Goal: Use online tool/utility: Utilize a website feature to perform a specific function

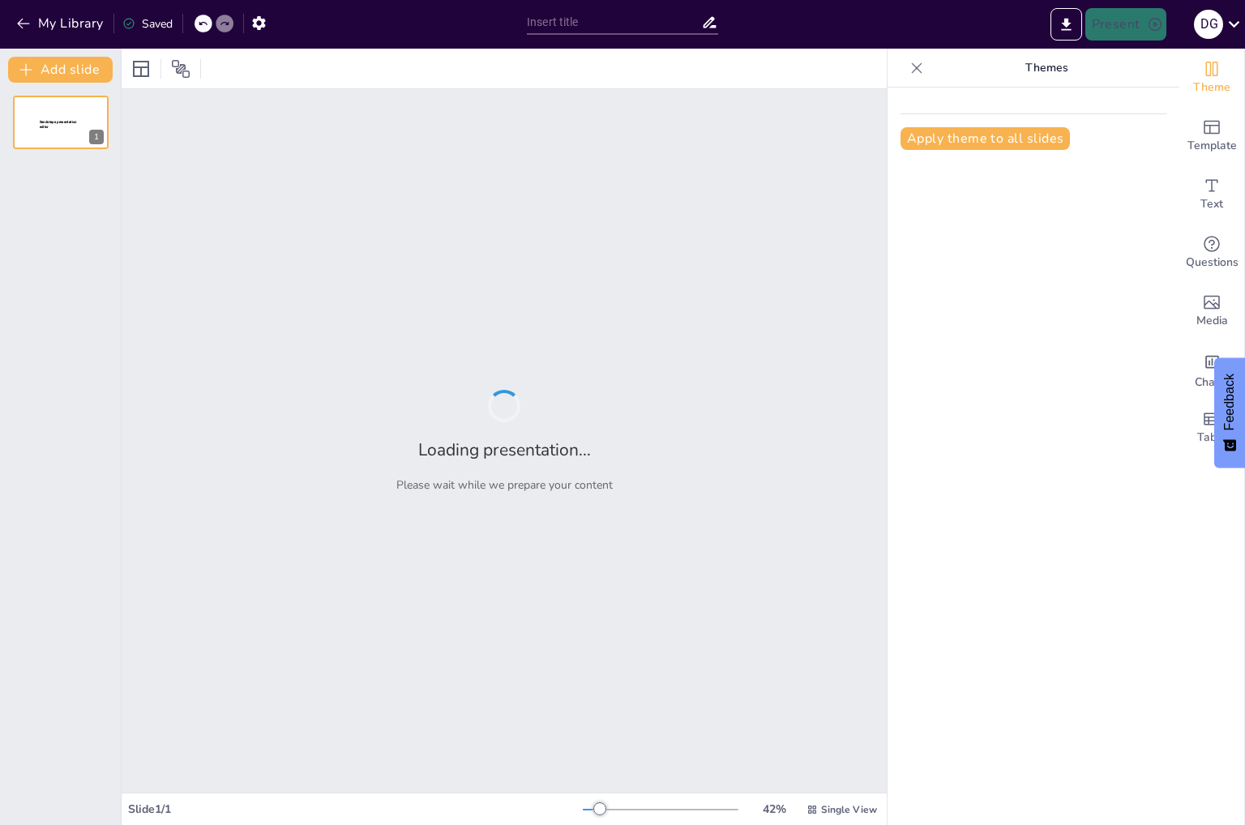
type input "Afspraken worden nagekomen_sessie september.pptx"
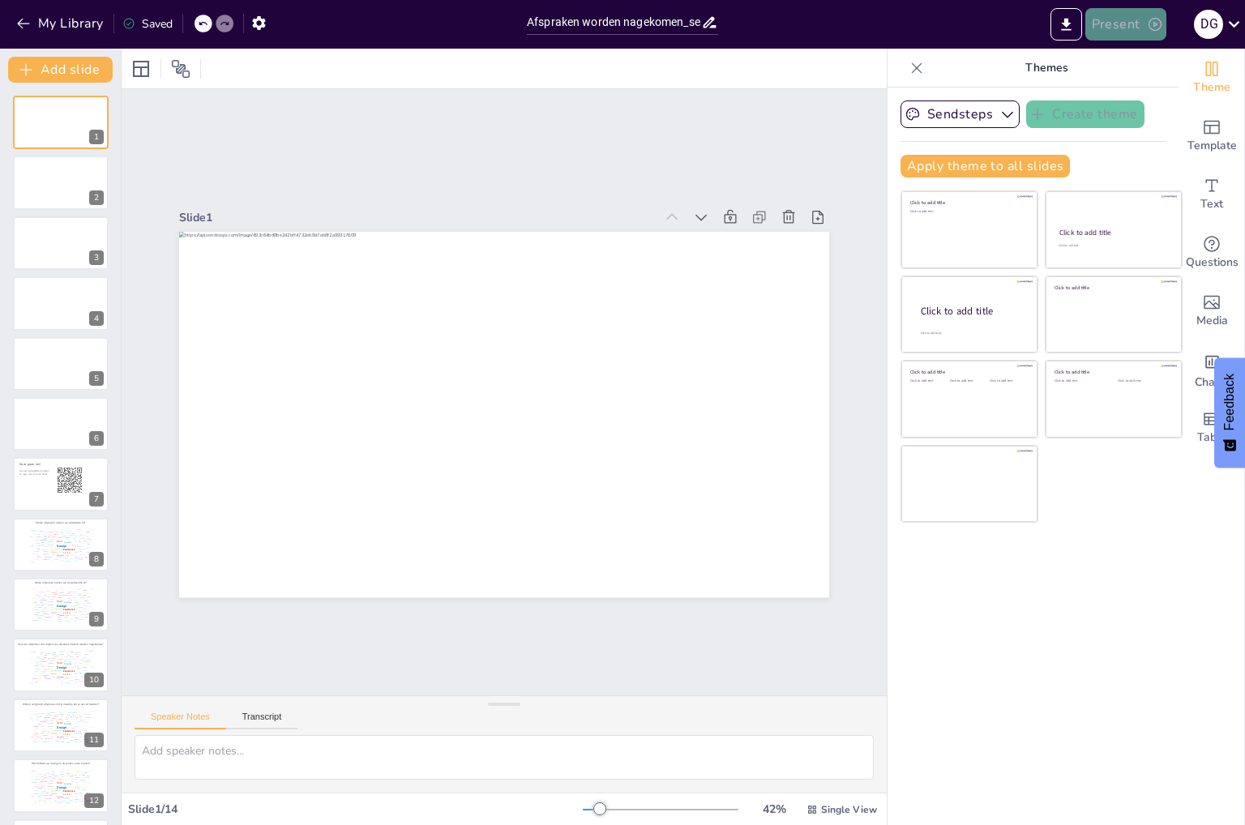
click at [1136, 25] on button "Present" at bounding box center [1125, 24] width 81 height 32
click at [1162, 99] on li "Play presentation" at bounding box center [1150, 100] width 129 height 26
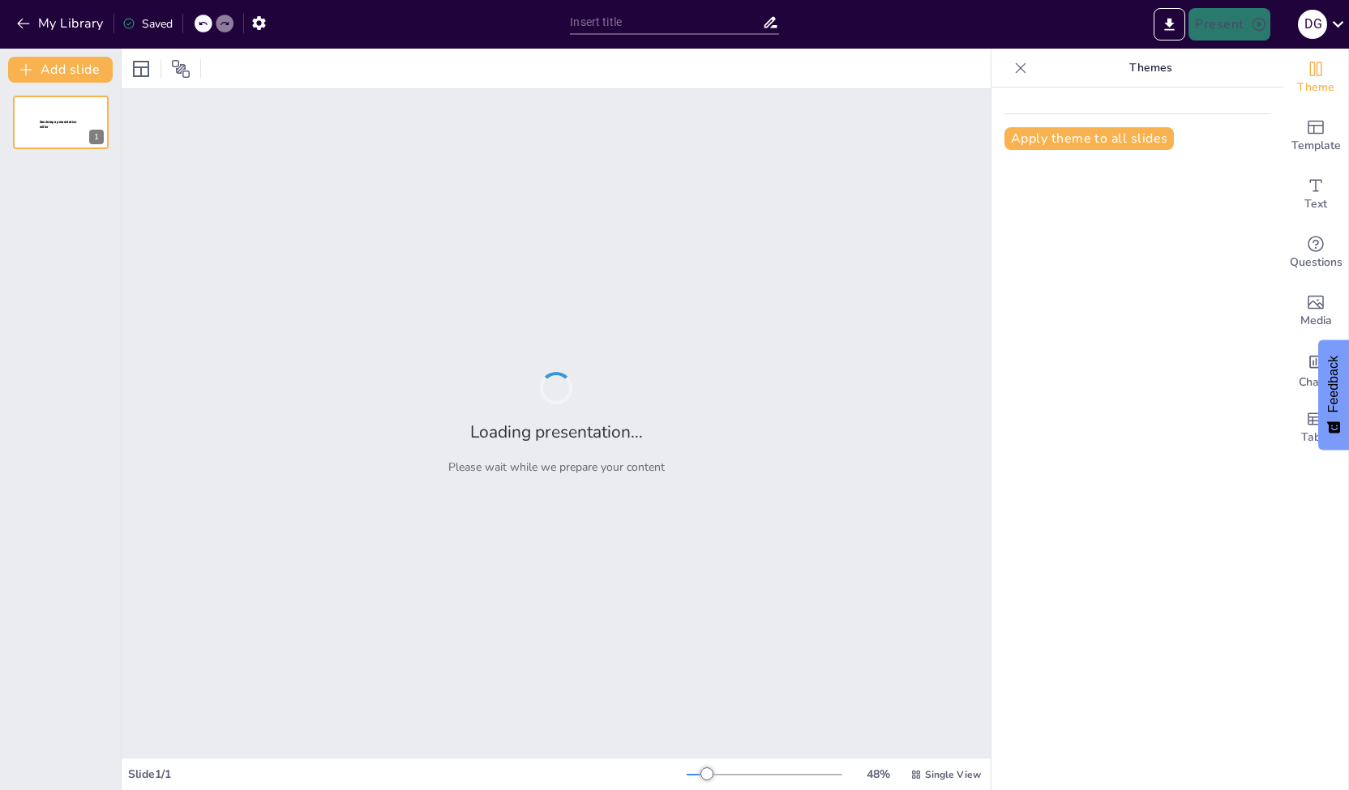
type input "Afspraken worden nagekomen_sessie september.pptx"
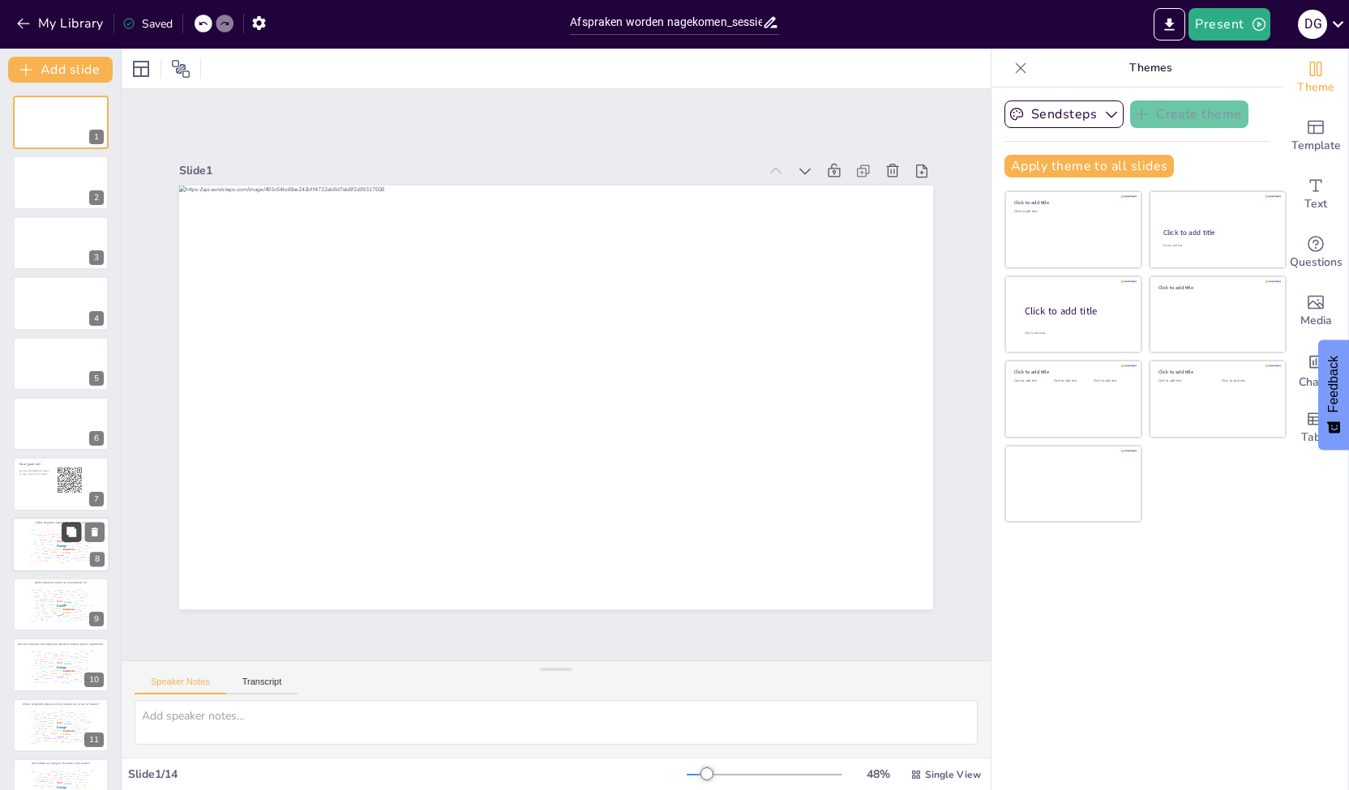
click at [71, 534] on icon at bounding box center [71, 532] width 10 height 10
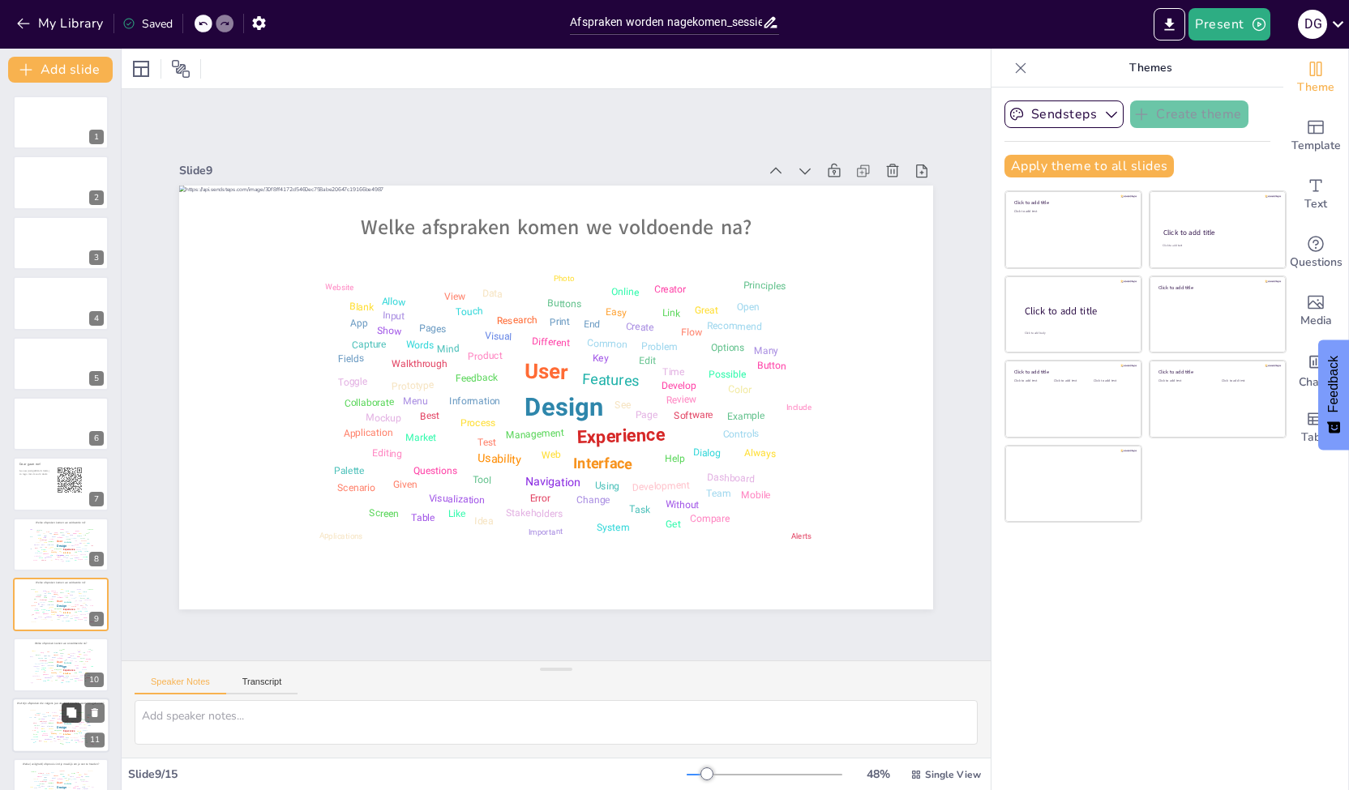
scroll to position [169, 0]
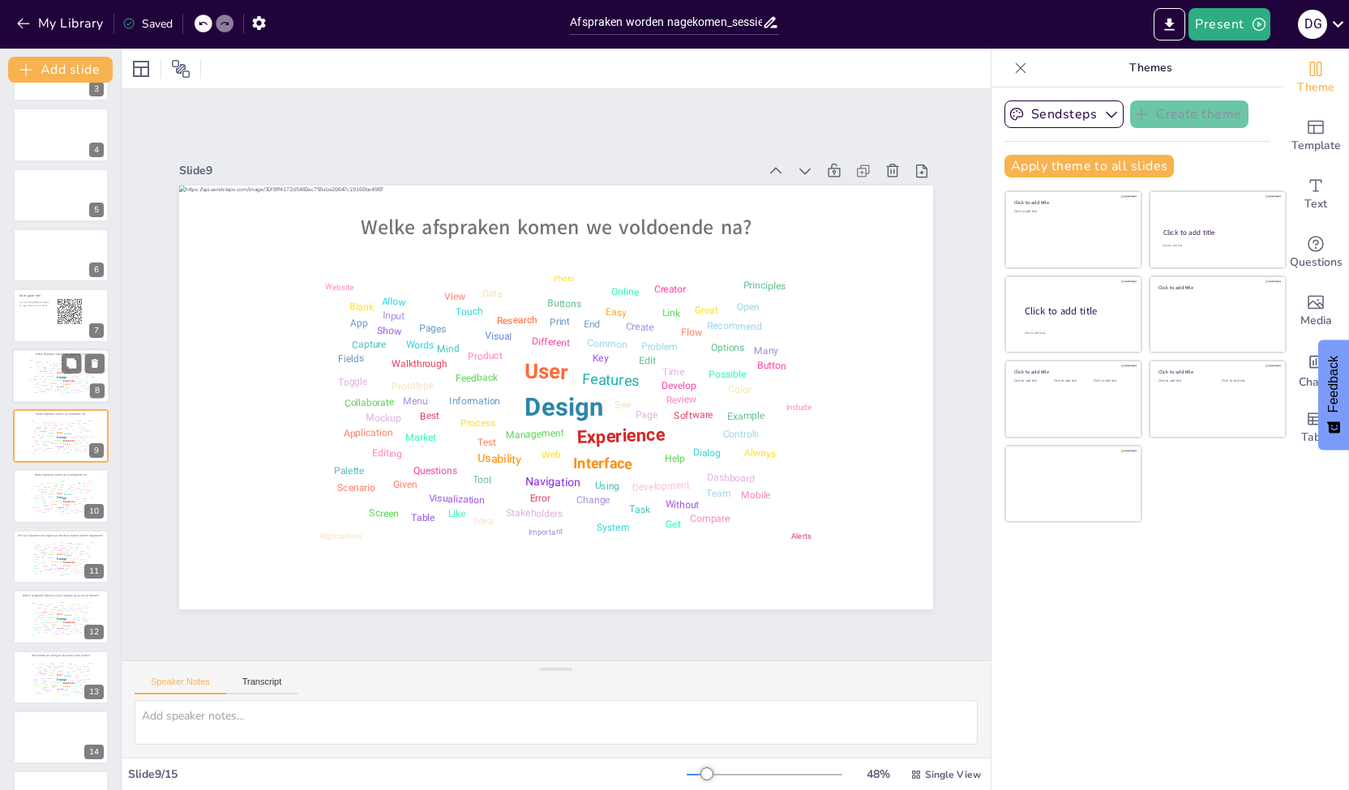
click at [46, 366] on div "Pages" at bounding box center [45, 367] width 4 height 2
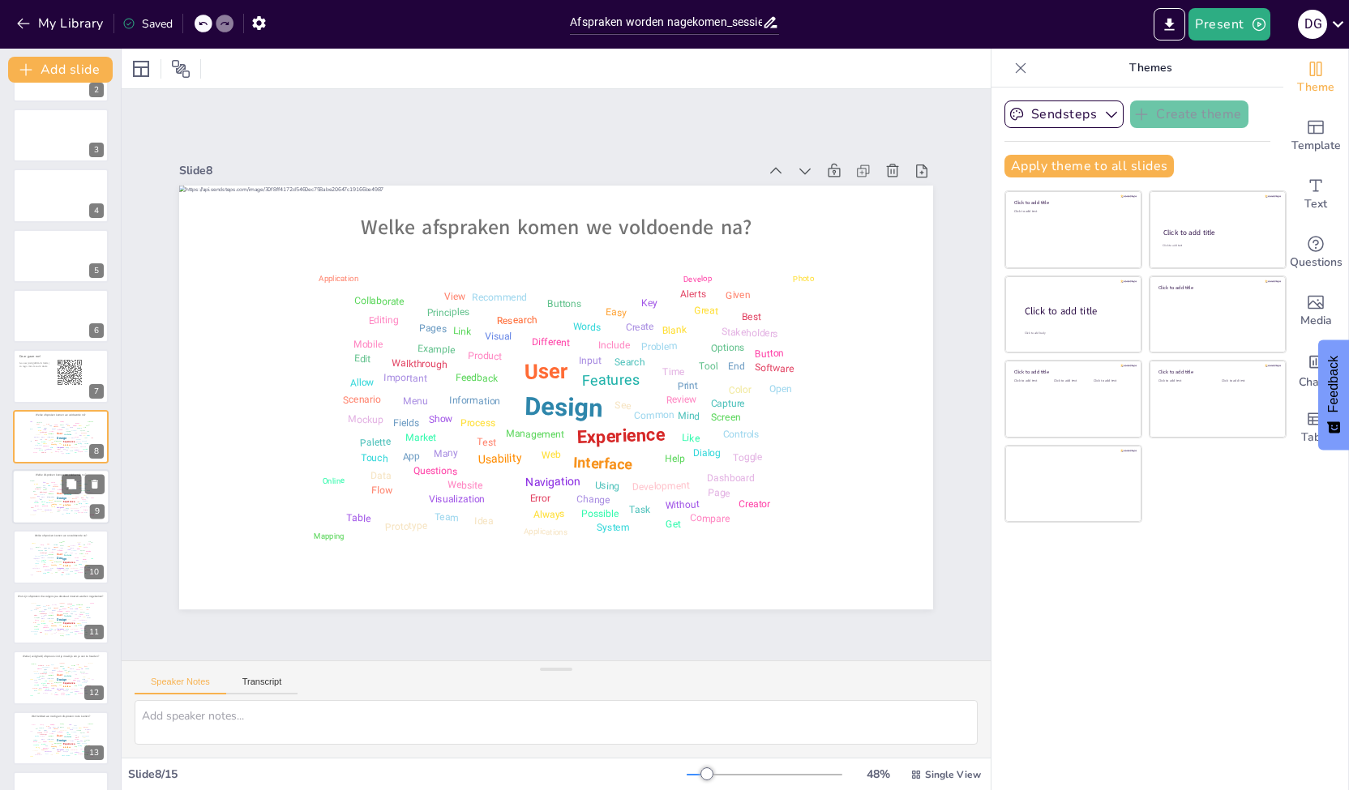
click at [47, 497] on div "Information" at bounding box center [50, 498] width 7 height 2
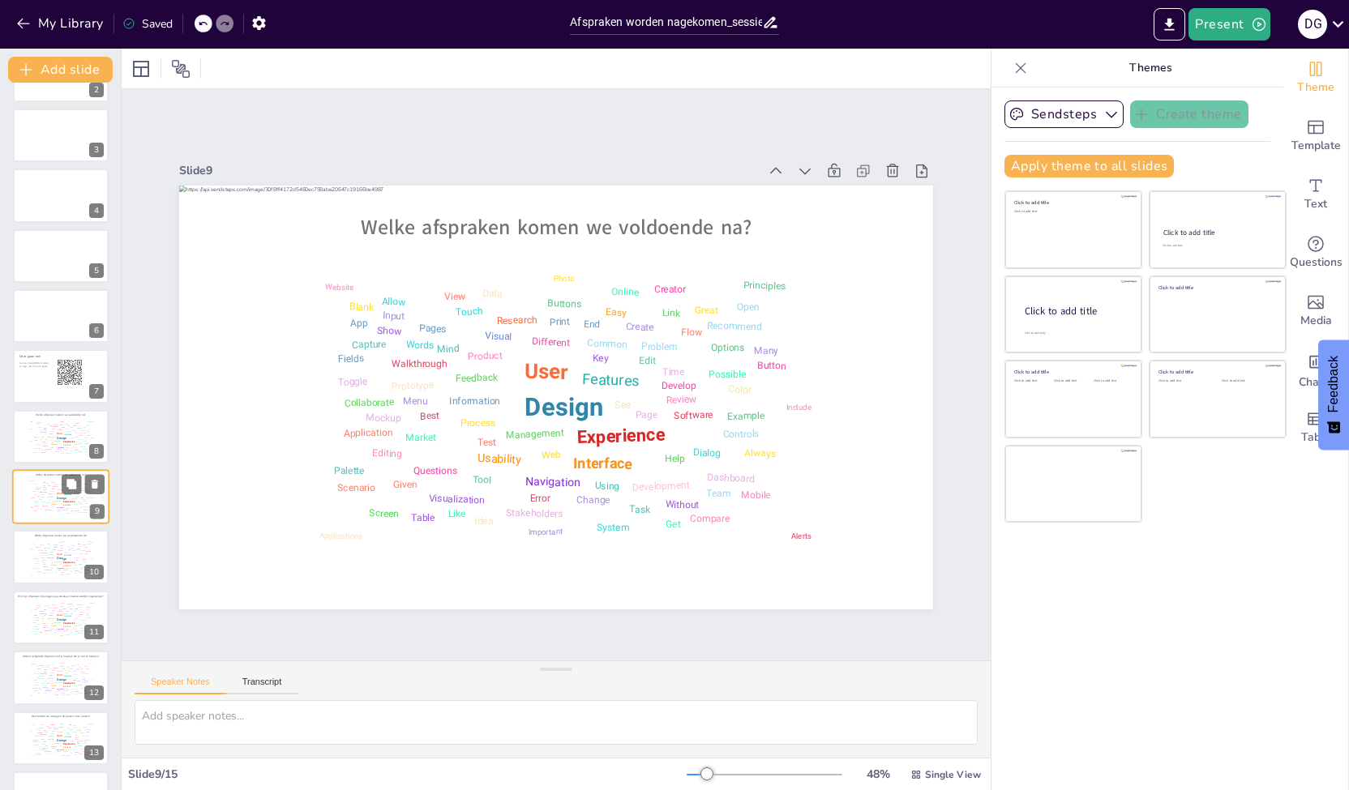
scroll to position [169, 0]
click at [39, 369] on div "Blank" at bounding box center [39, 370] width 3 height 2
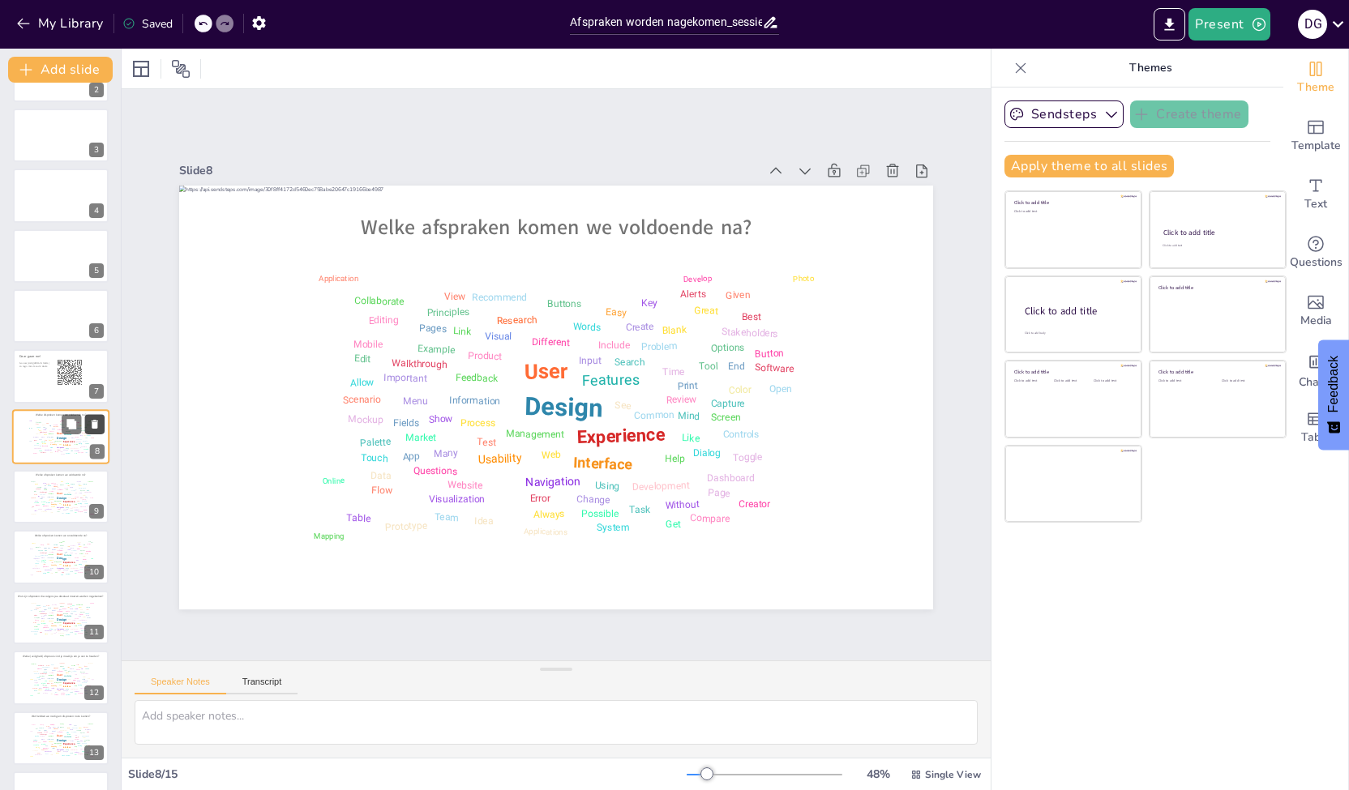
click at [96, 424] on icon at bounding box center [95, 424] width 6 height 9
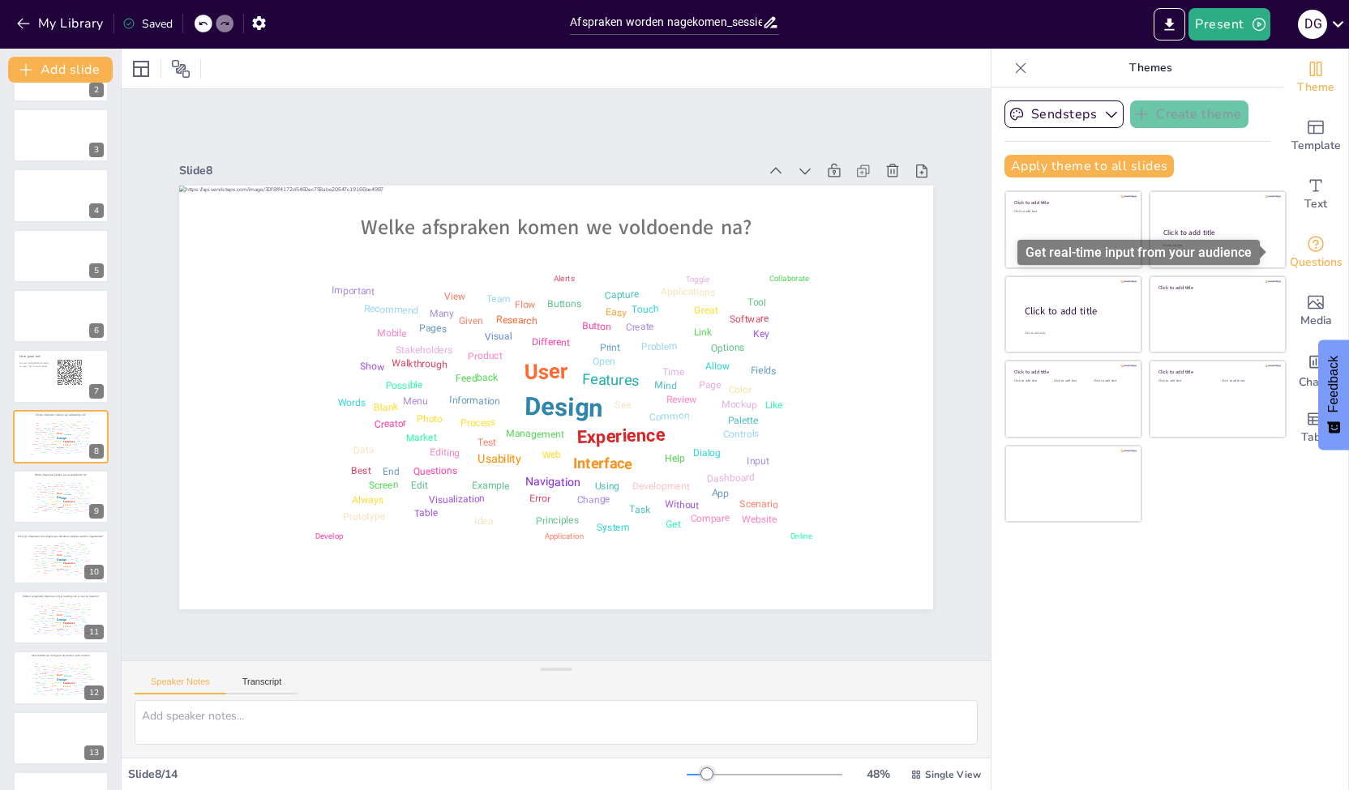
click at [1311, 256] on span "Questions" at bounding box center [1316, 263] width 53 height 18
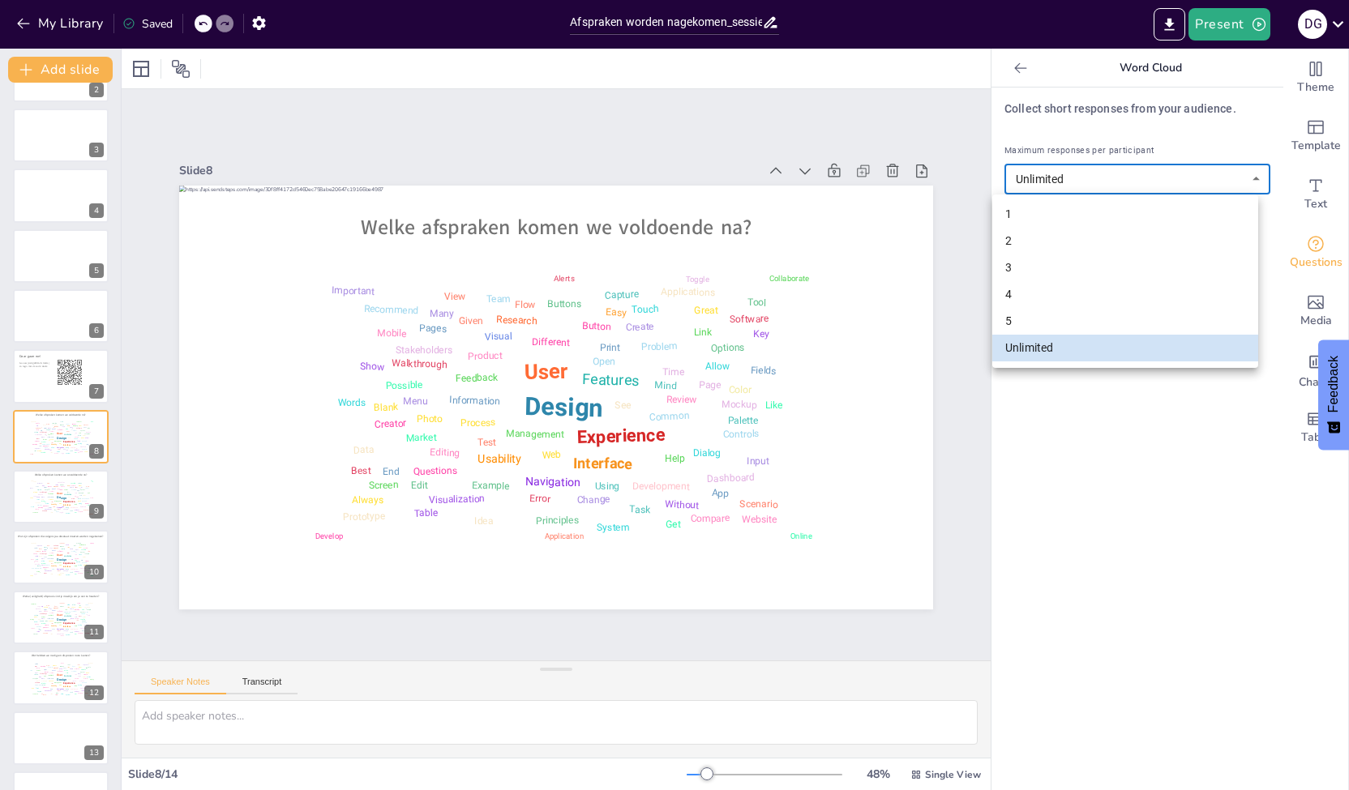
click at [1166, 173] on body "My Library Saved Afspraken worden nagekomen_sessie september.pptx Present D G D…" at bounding box center [674, 395] width 1349 height 790
click at [1166, 173] on div at bounding box center [674, 395] width 1349 height 790
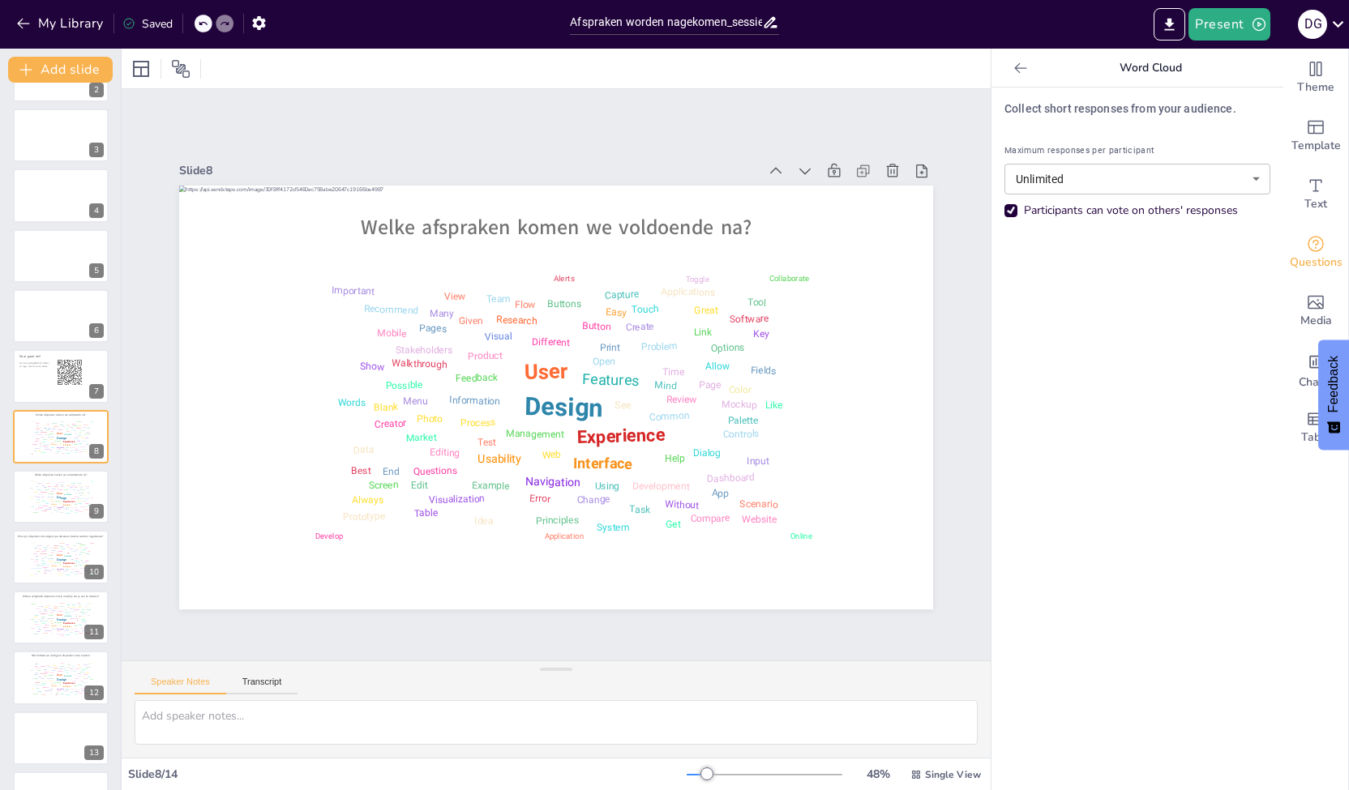
click at [991, 407] on div "Collect short responses from your audience. Maximum responses per participant U…" at bounding box center [1137, 439] width 292 height 703
click at [70, 20] on button "My Library" at bounding box center [61, 24] width 98 height 26
